Goal: Feedback & Contribution: Leave review/rating

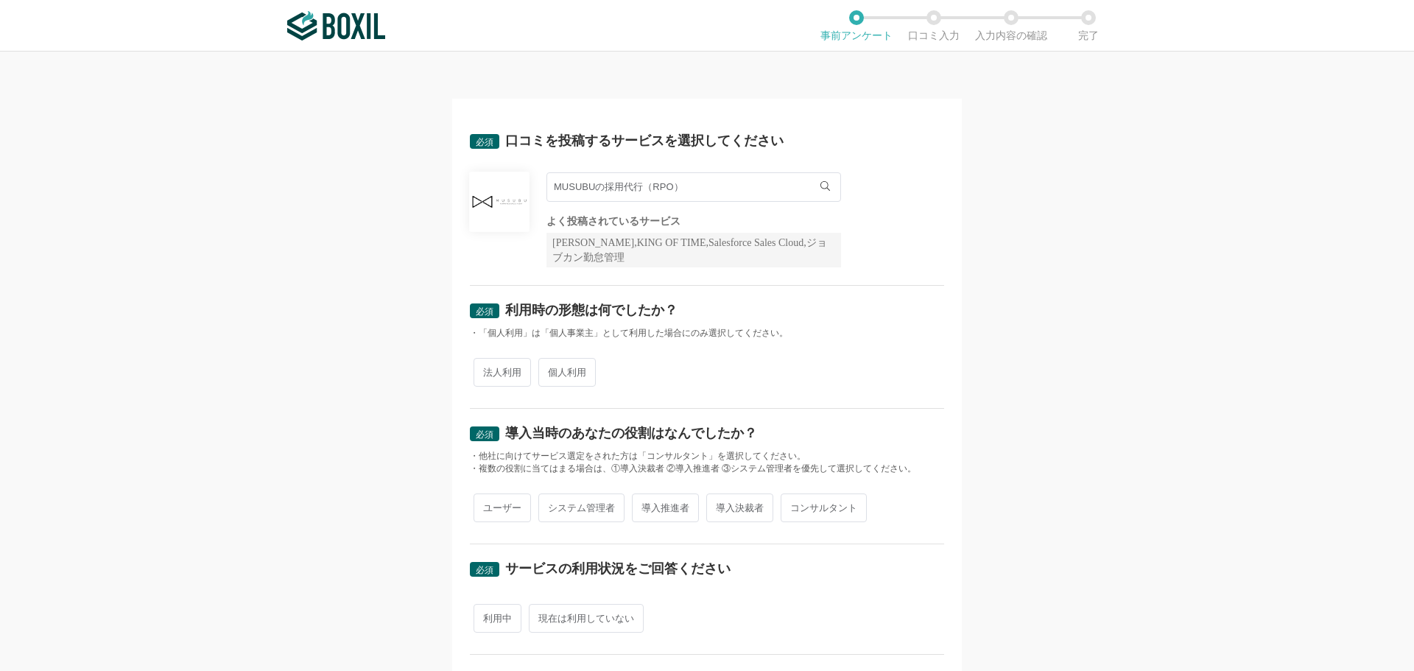
radio input "true"
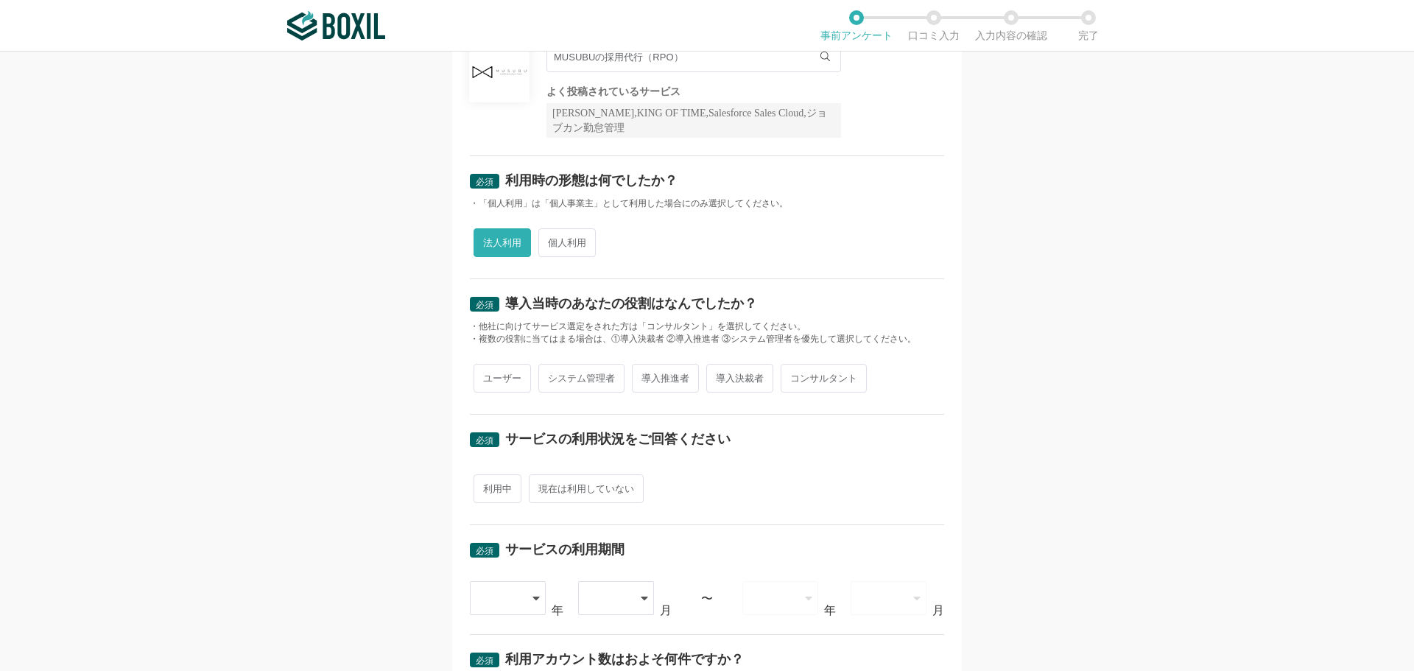
scroll to position [147, 0]
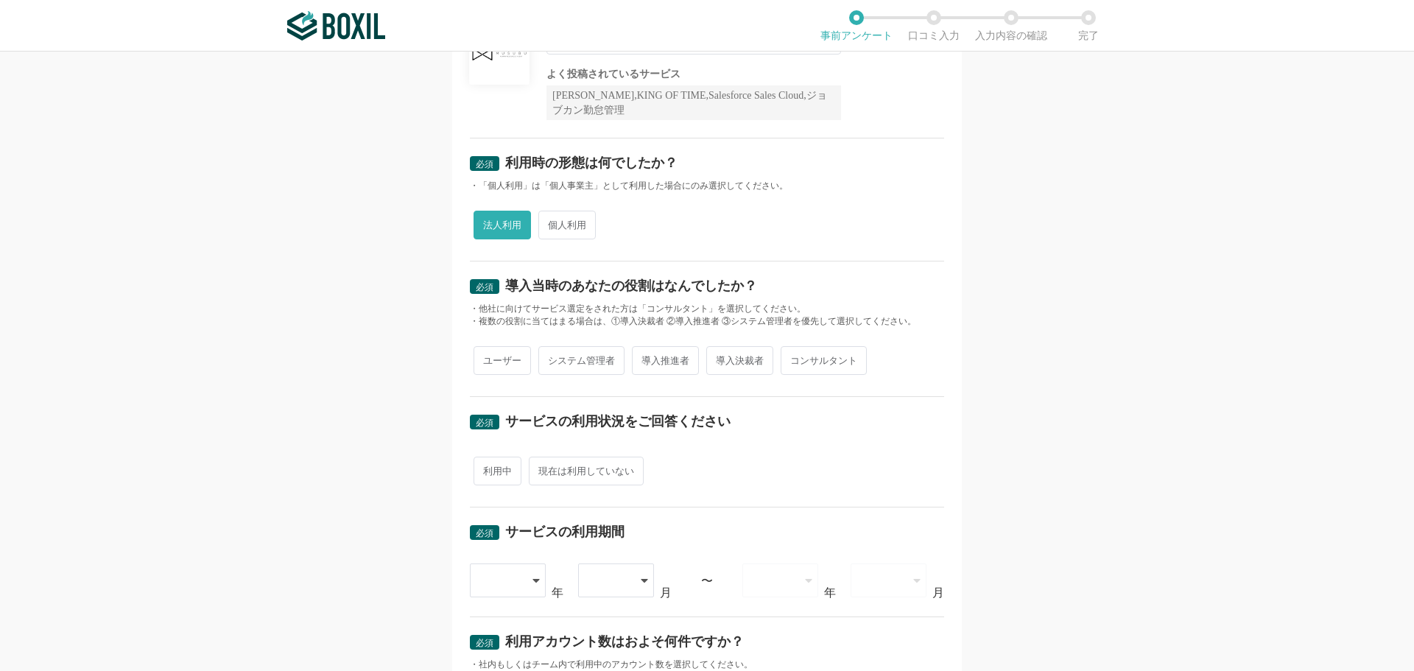
click at [513, 365] on span "ユーザー" at bounding box center [502, 360] width 57 height 29
click at [487, 358] on input "ユーザー" at bounding box center [482, 353] width 10 height 10
radio input "true"
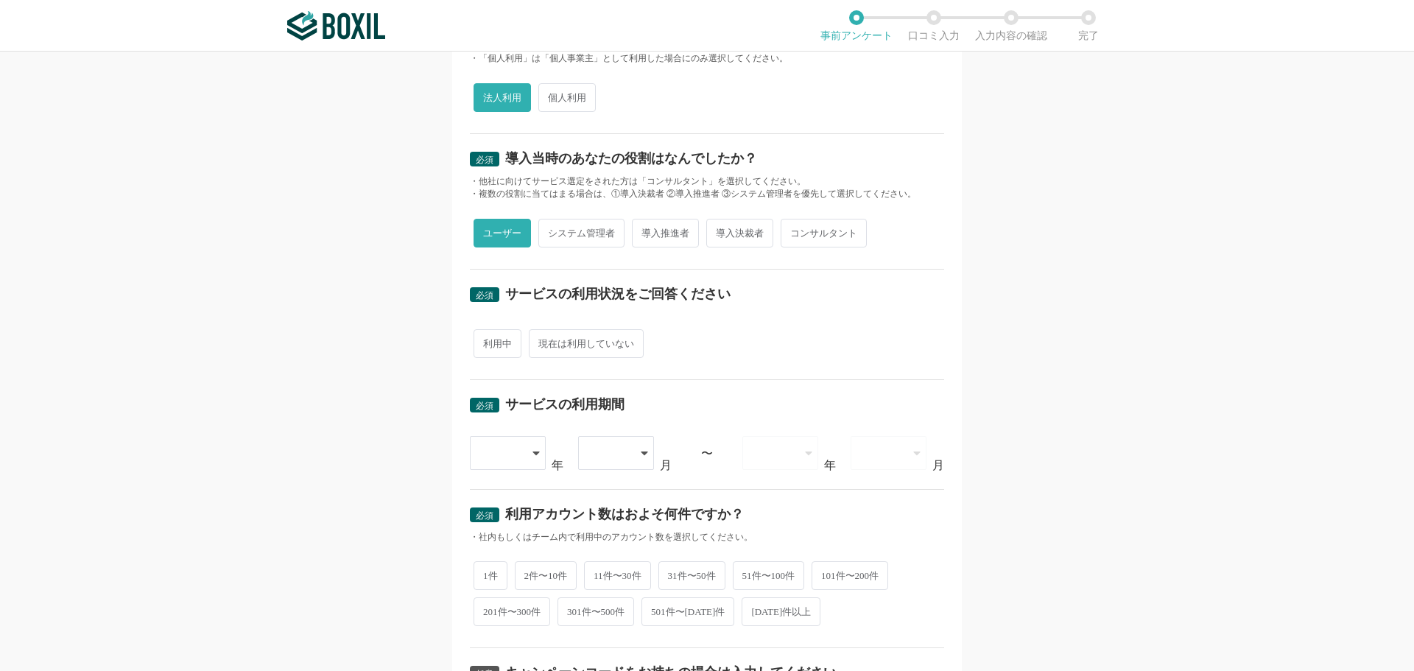
scroll to position [295, 0]
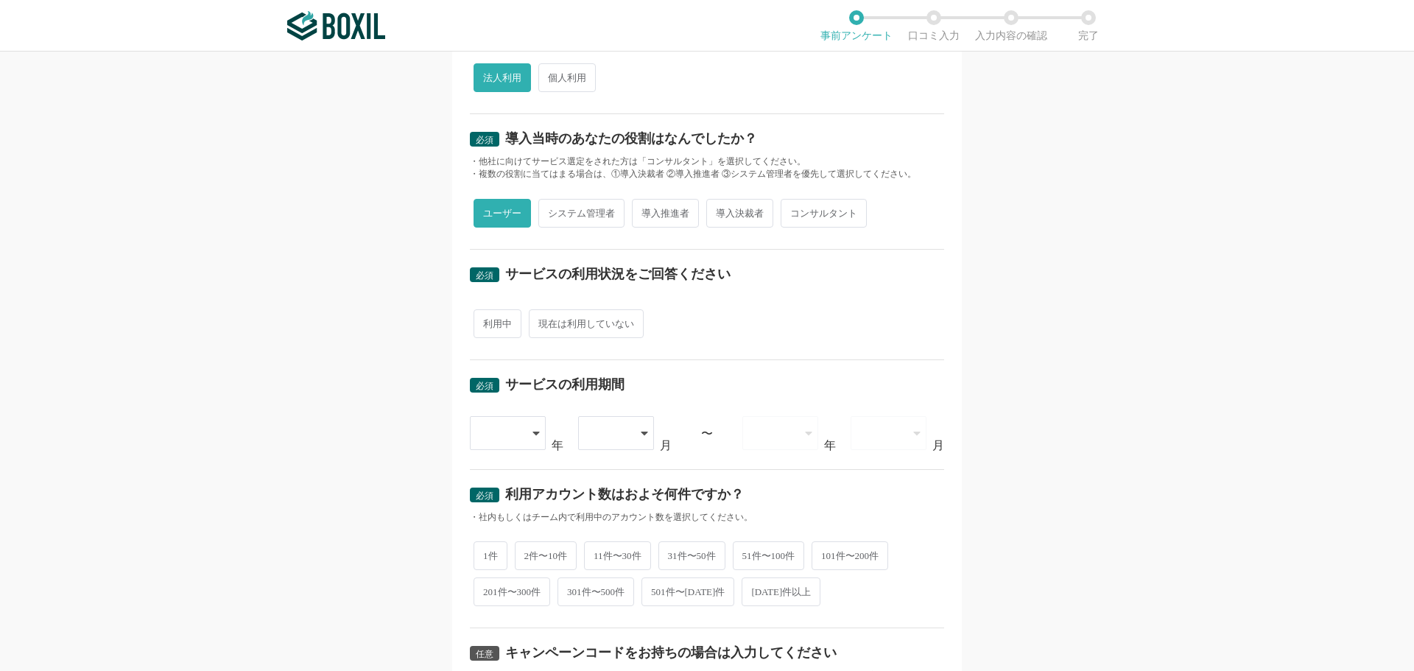
click at [493, 326] on span "利用中" at bounding box center [498, 323] width 48 height 29
click at [487, 321] on input "利用中" at bounding box center [482, 317] width 10 height 10
radio input "true"
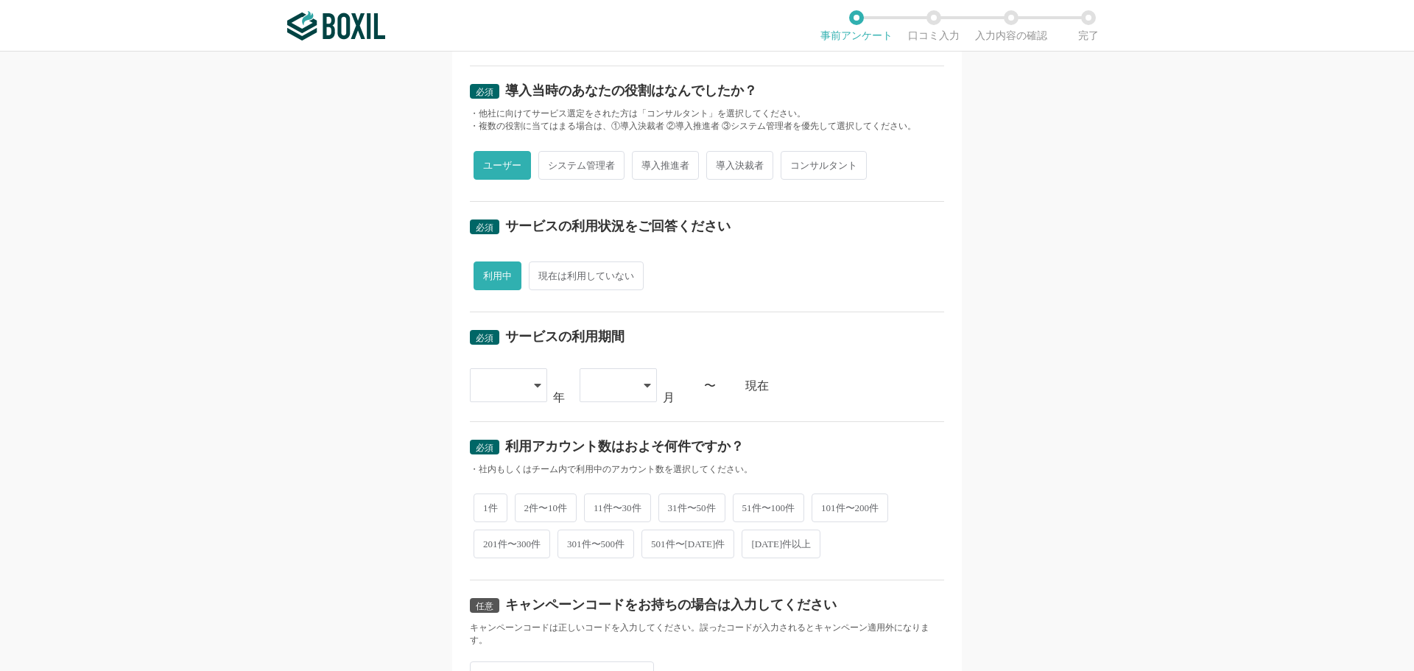
scroll to position [368, 0]
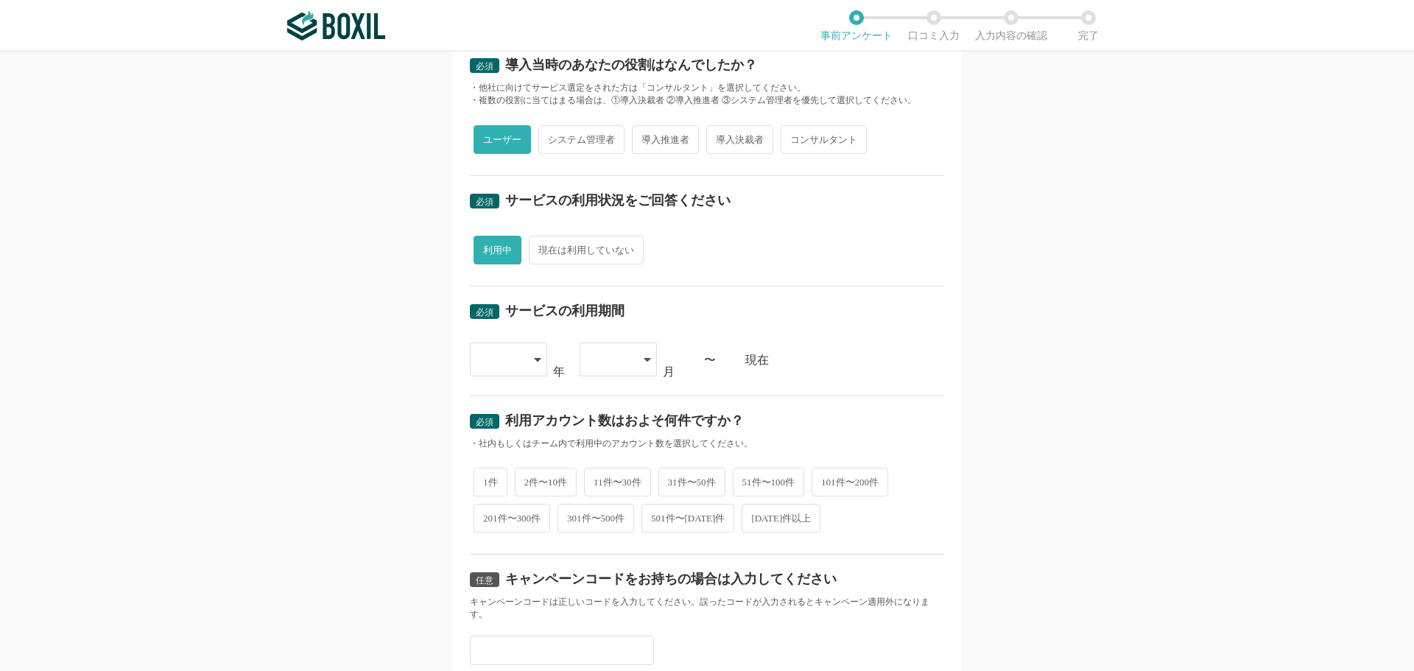
click at [517, 354] on div at bounding box center [500, 359] width 43 height 32
click at [490, 533] on span "[DATE]" at bounding box center [501, 537] width 38 height 12
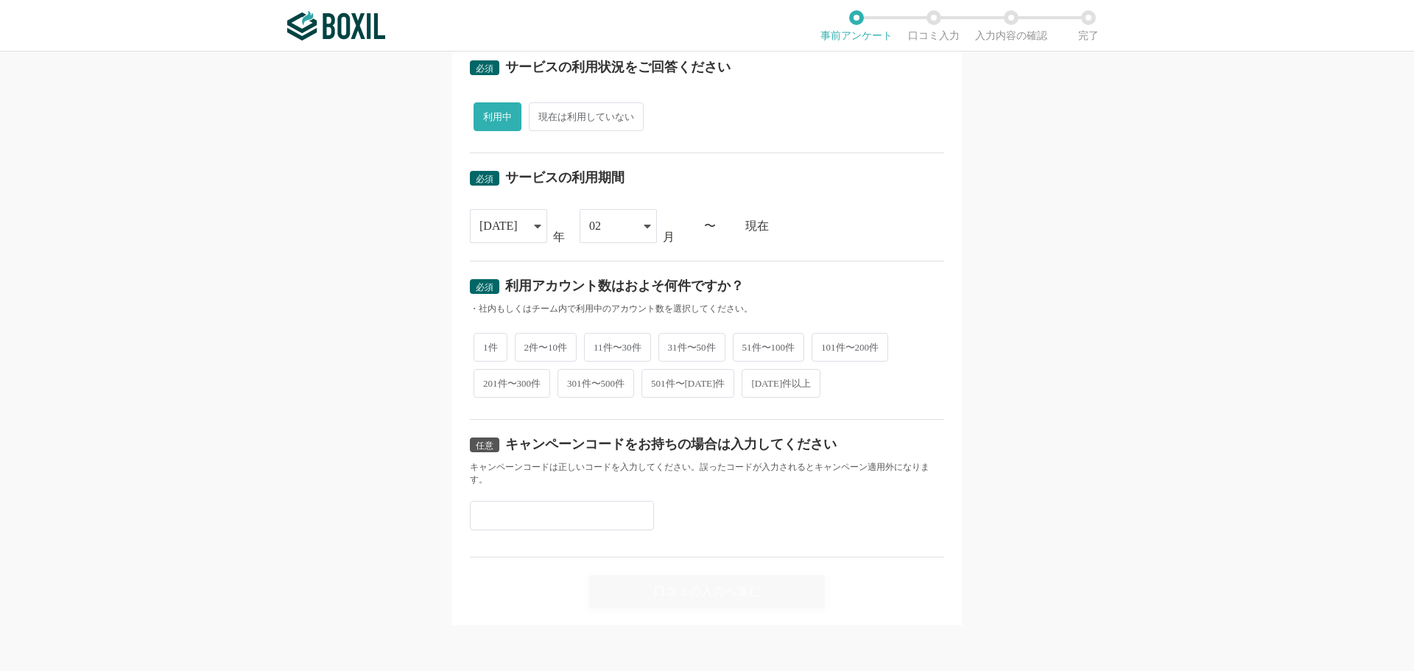
scroll to position [503, 0]
click at [492, 346] on span "1件" at bounding box center [491, 345] width 34 height 29
radio input "true"
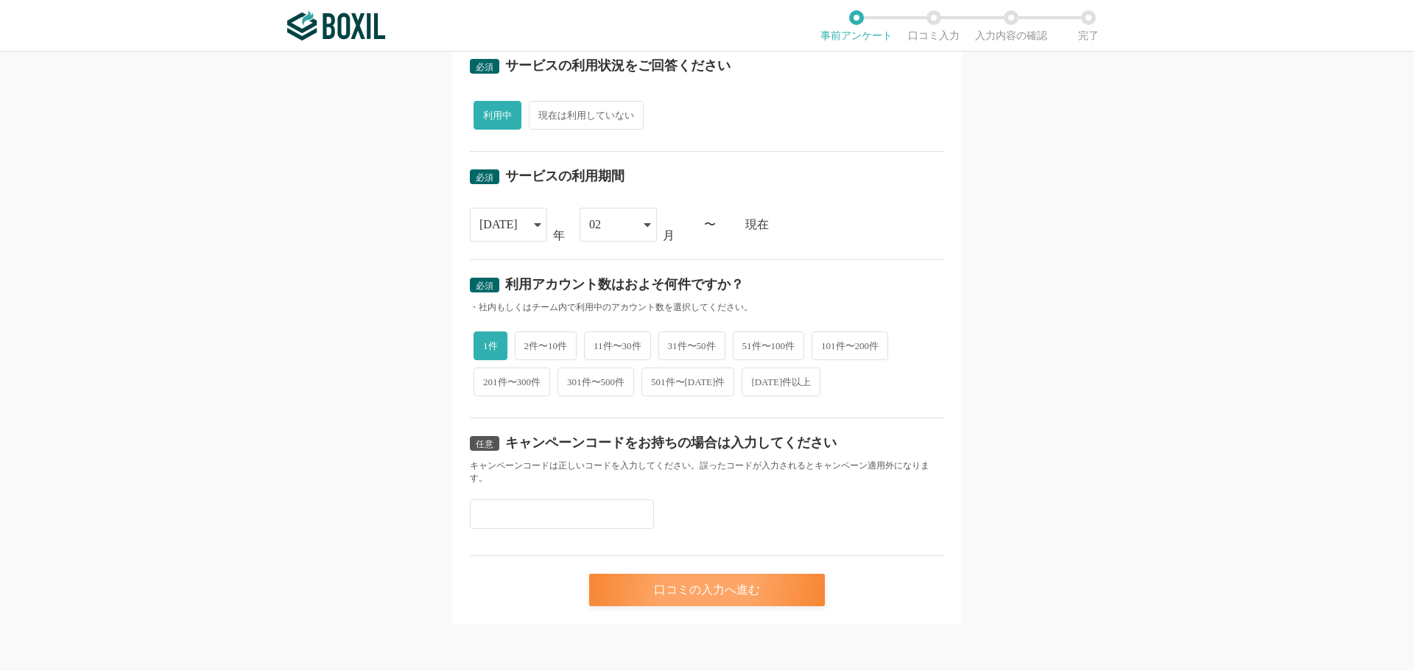
click at [761, 588] on div "口コミの入力へ進む" at bounding box center [707, 590] width 236 height 32
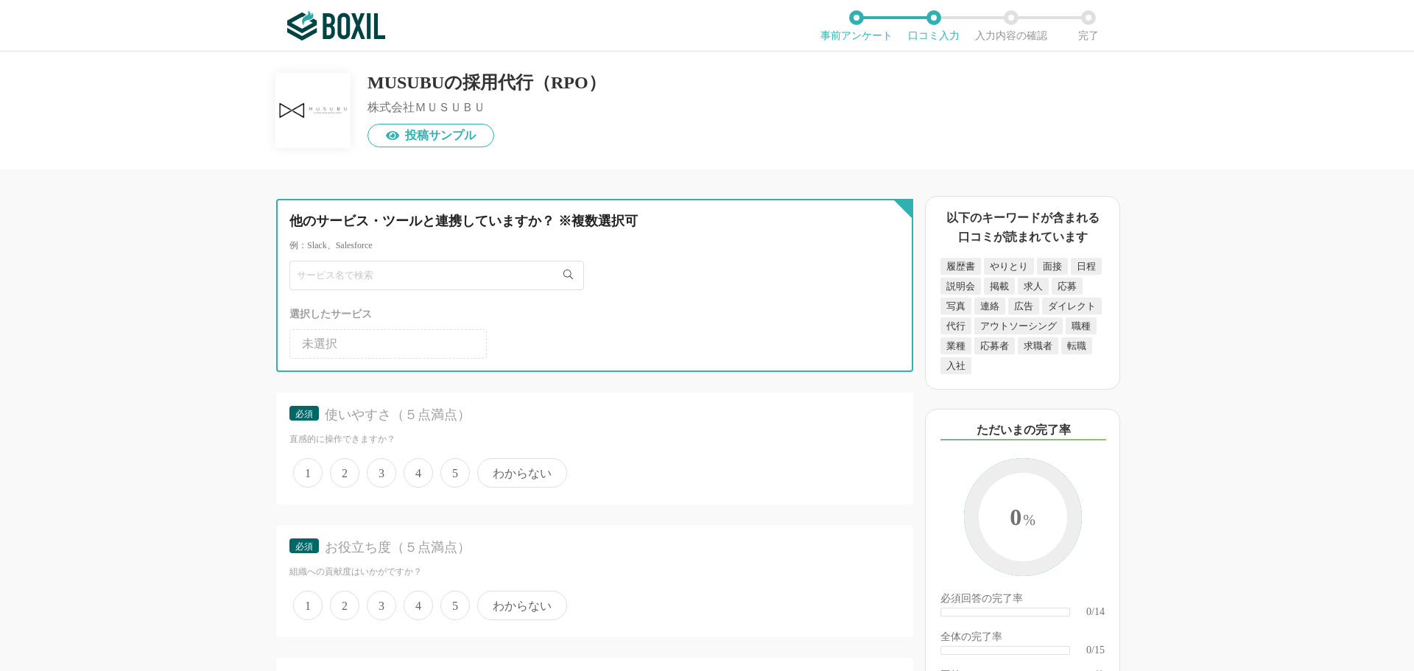
click at [502, 277] on input "text" at bounding box center [436, 275] width 295 height 29
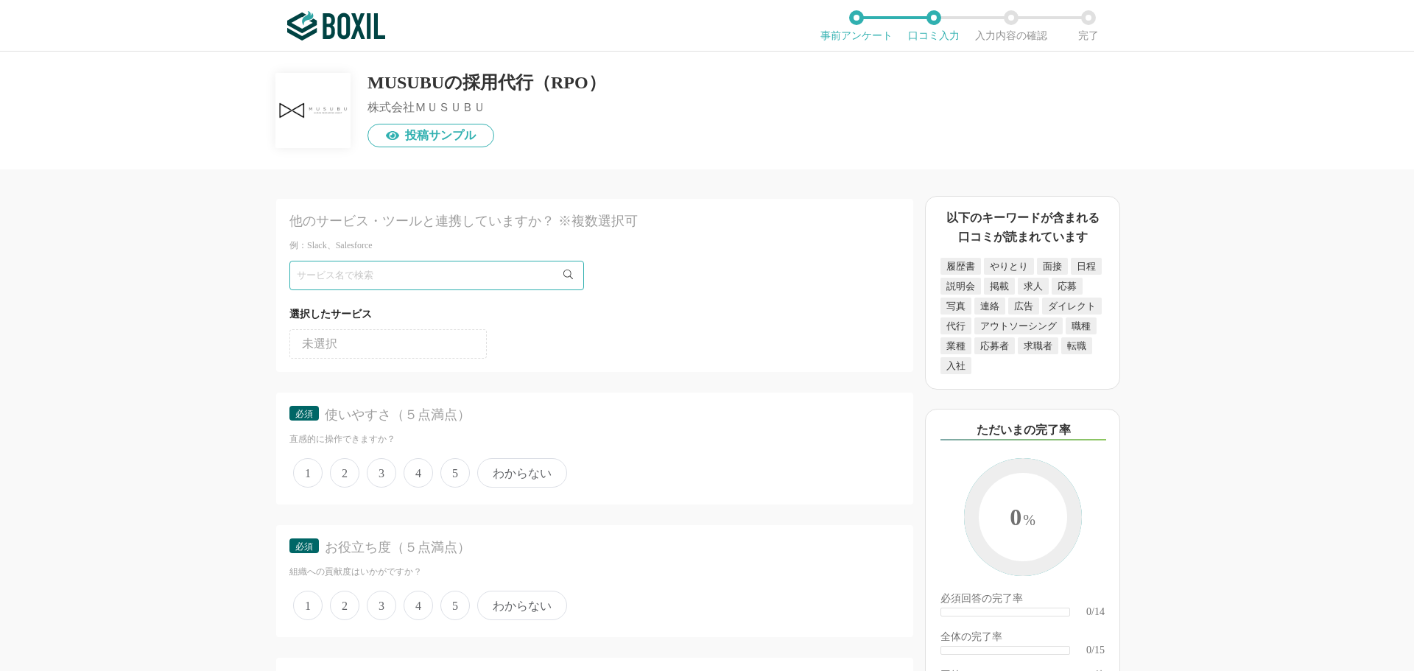
click at [192, 284] on div "他のサービス・ツールと連携していますか？ ※複数選択可 例：Slack、Salesforce 選択したサービス 未選択 必須 使いやすさ（５点満点） 直感的に…" at bounding box center [545, 420] width 736 height 502
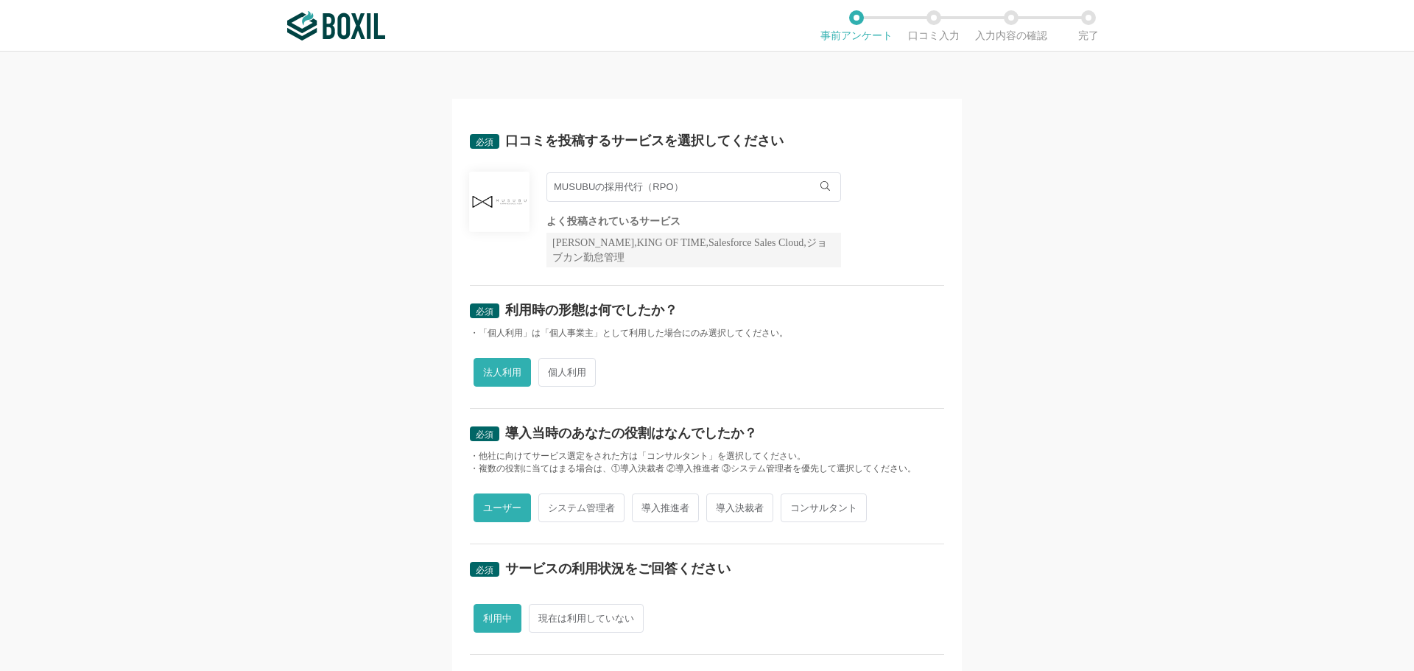
click at [336, 40] on img at bounding box center [336, 25] width 98 height 29
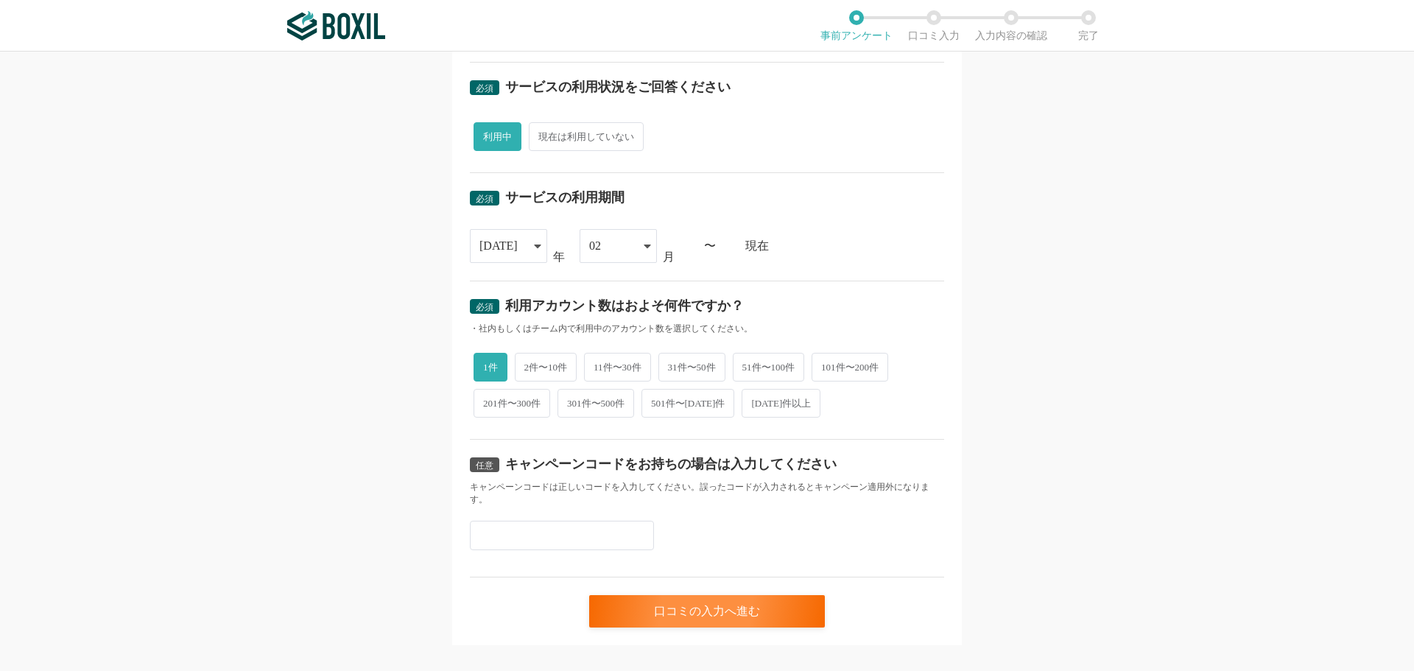
scroll to position [503, 0]
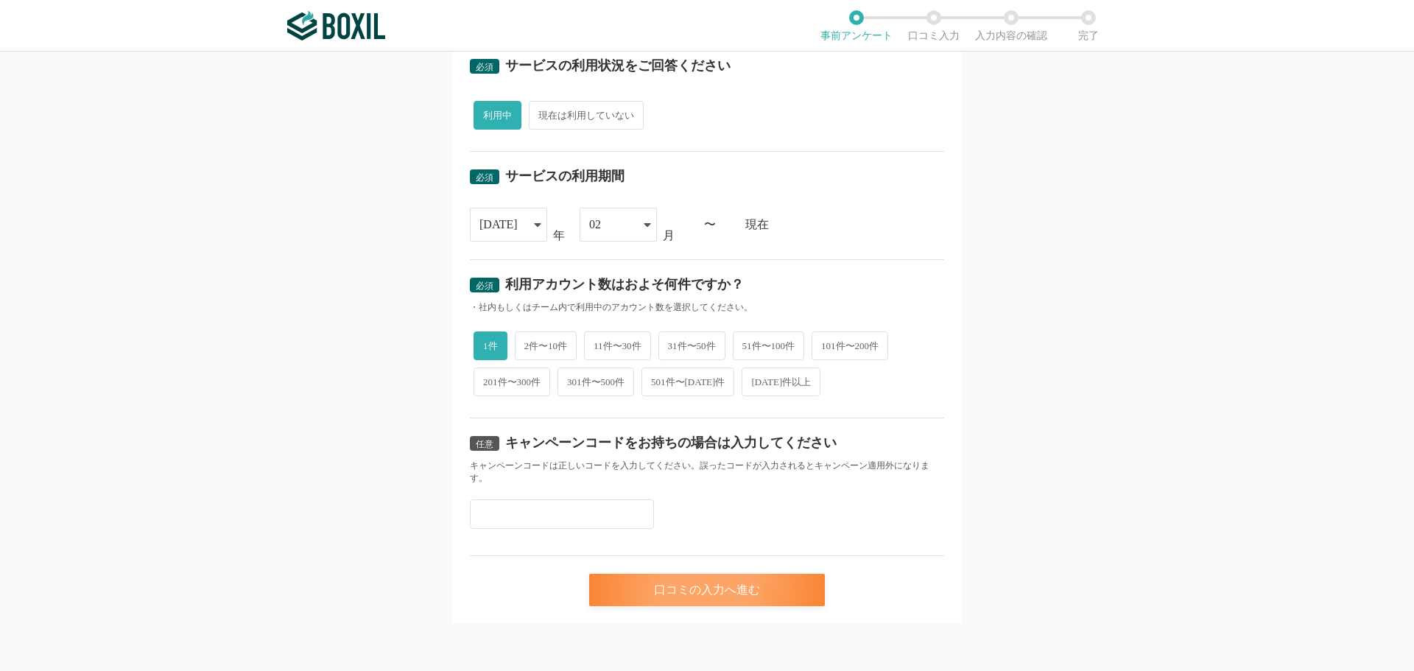
click at [725, 574] on div "口コミの入力へ進む" at bounding box center [707, 590] width 236 height 32
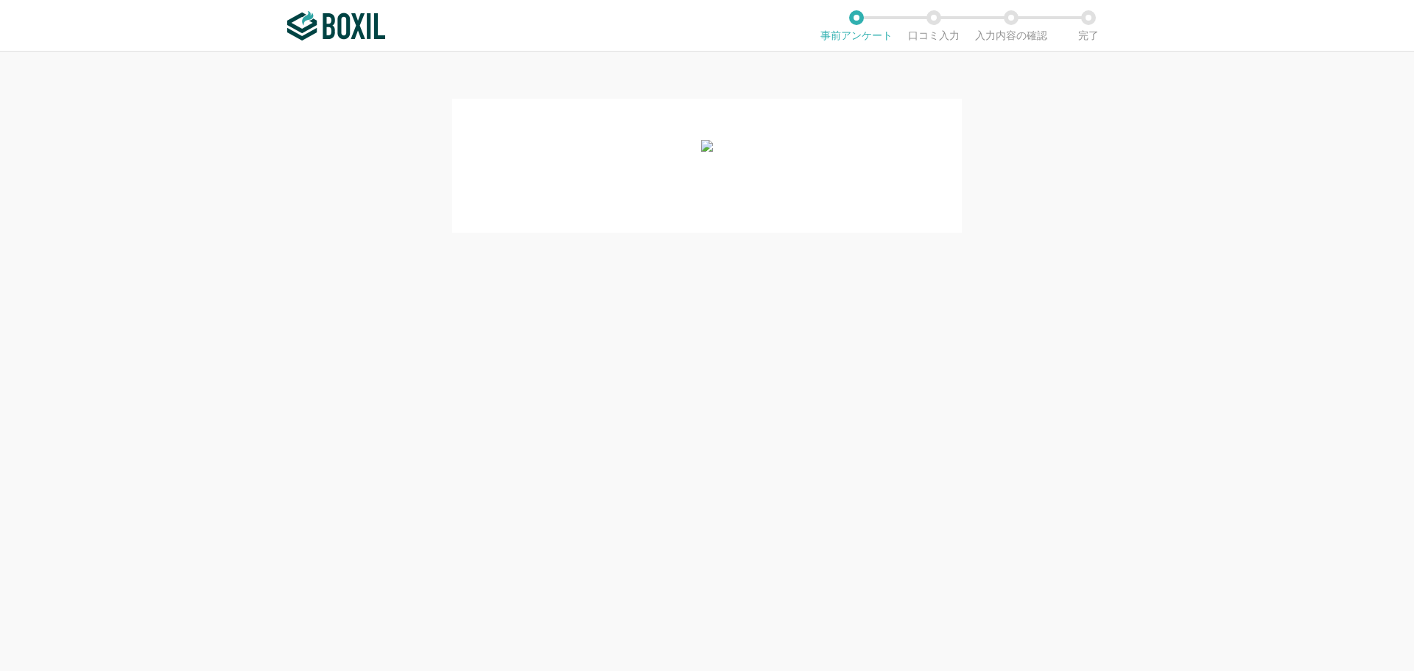
scroll to position [0, 0]
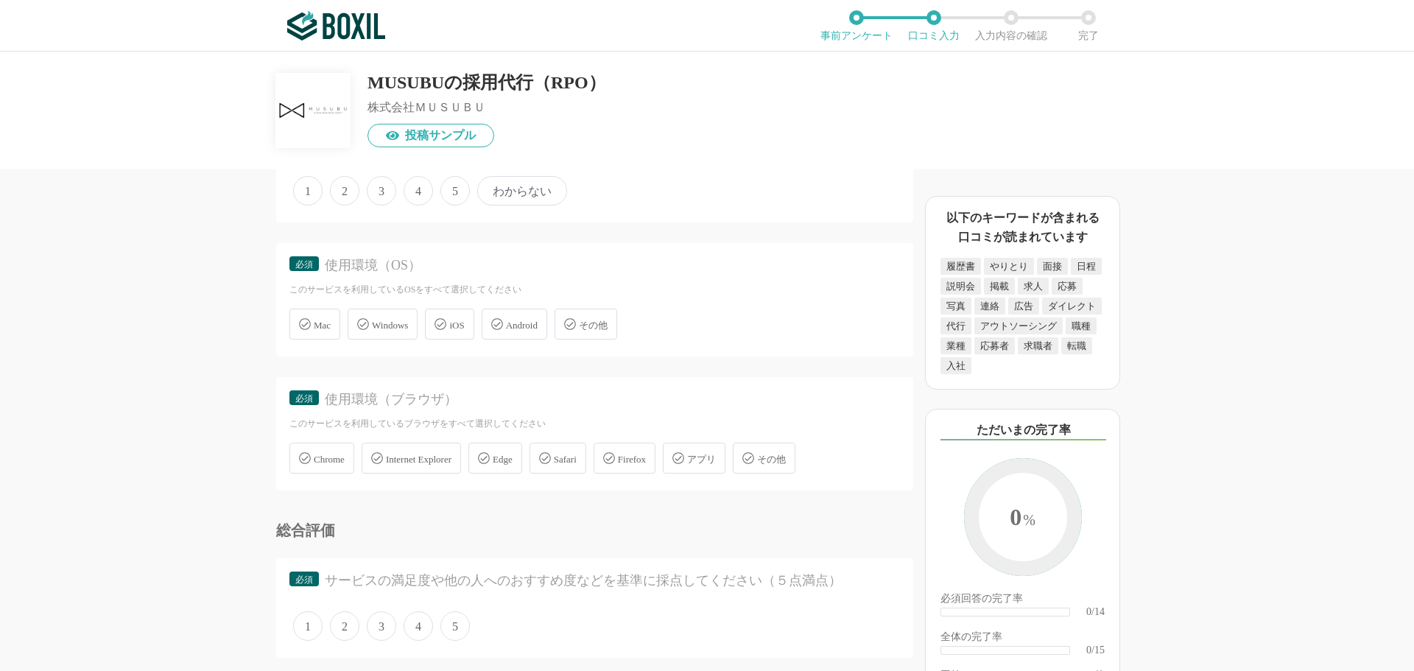
scroll to position [884, 0]
